Goal: Task Accomplishment & Management: Complete application form

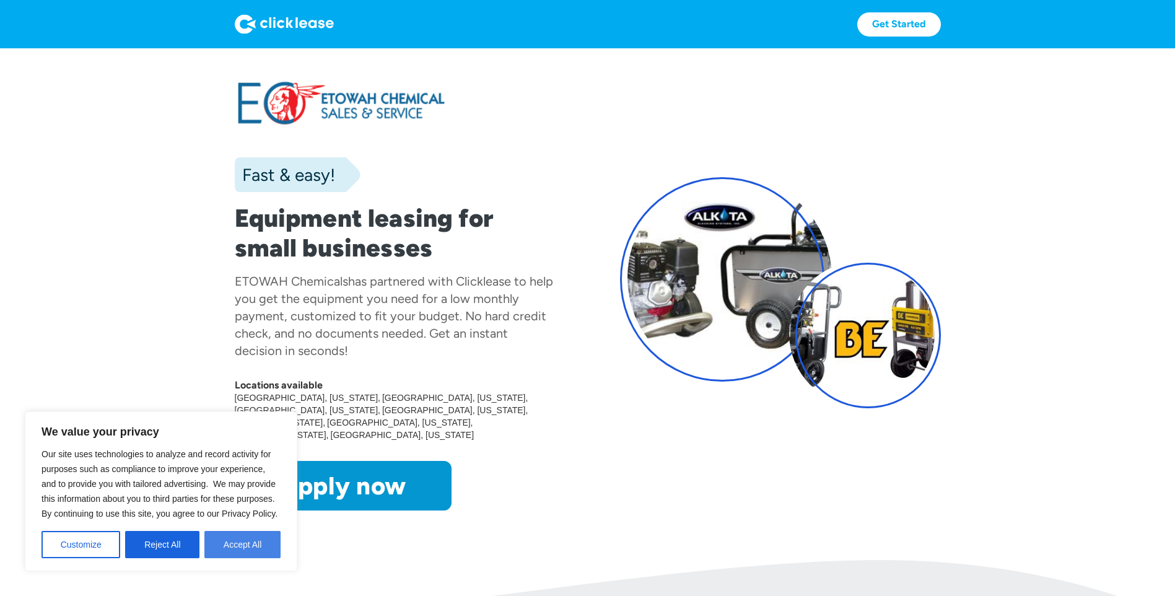
click at [221, 544] on button "Accept All" at bounding box center [242, 544] width 76 height 27
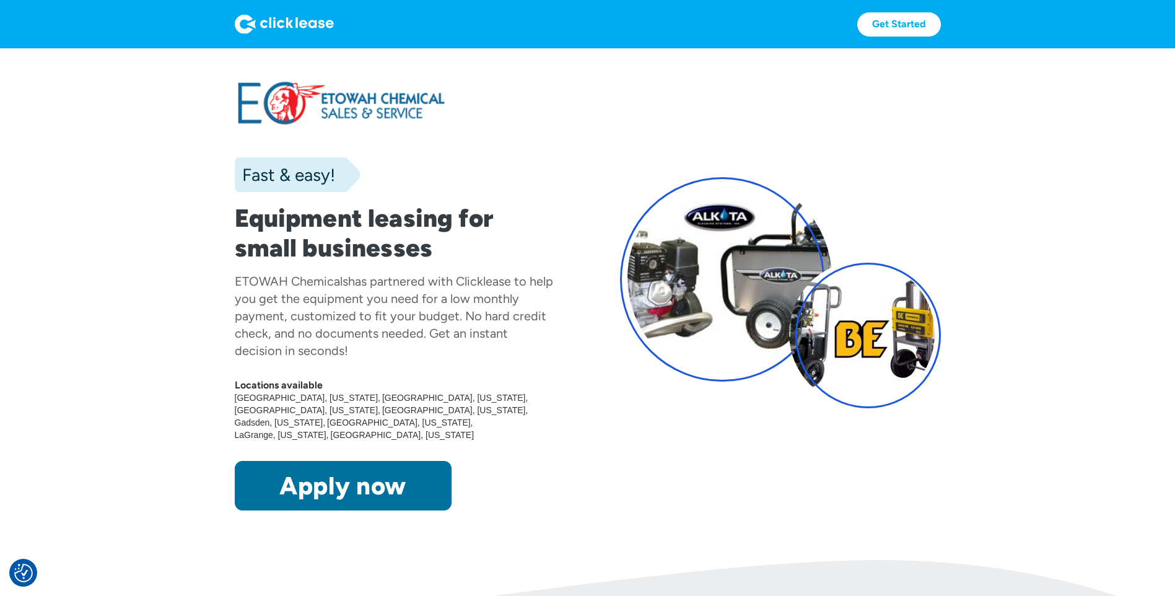
click at [282, 470] on link "Apply now" at bounding box center [343, 486] width 217 height 50
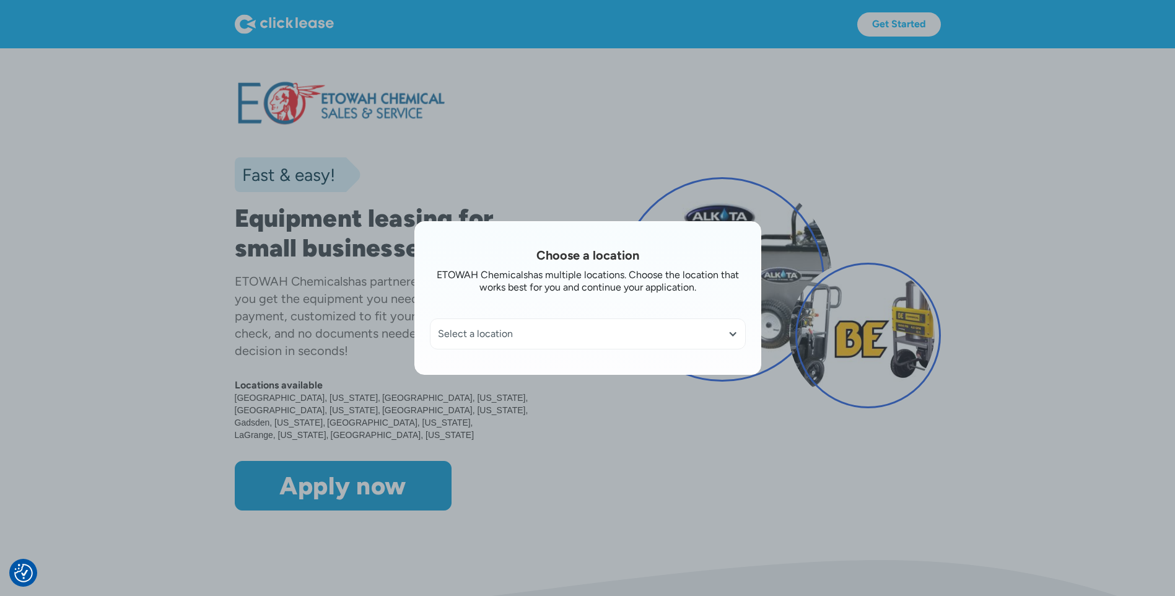
click at [540, 326] on div "Select a location" at bounding box center [588, 334] width 315 height 30
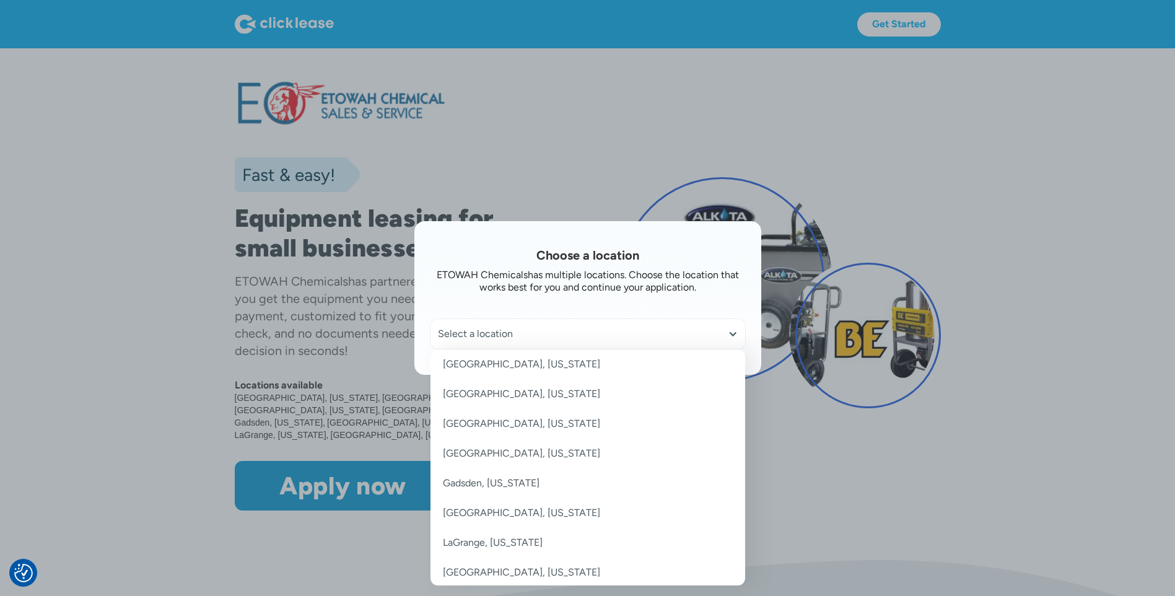
click at [501, 426] on link "[GEOGRAPHIC_DATA], [US_STATE]" at bounding box center [588, 424] width 315 height 30
